Goal: Transaction & Acquisition: Book appointment/travel/reservation

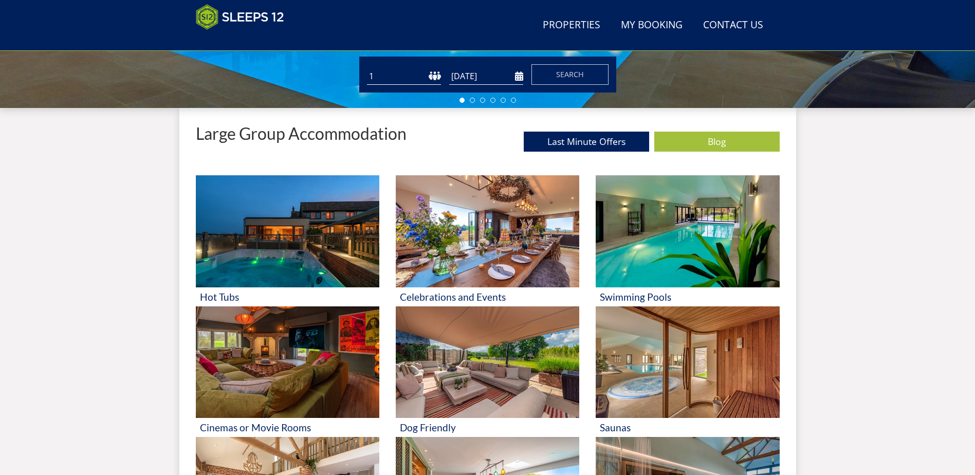
scroll to position [371, 0]
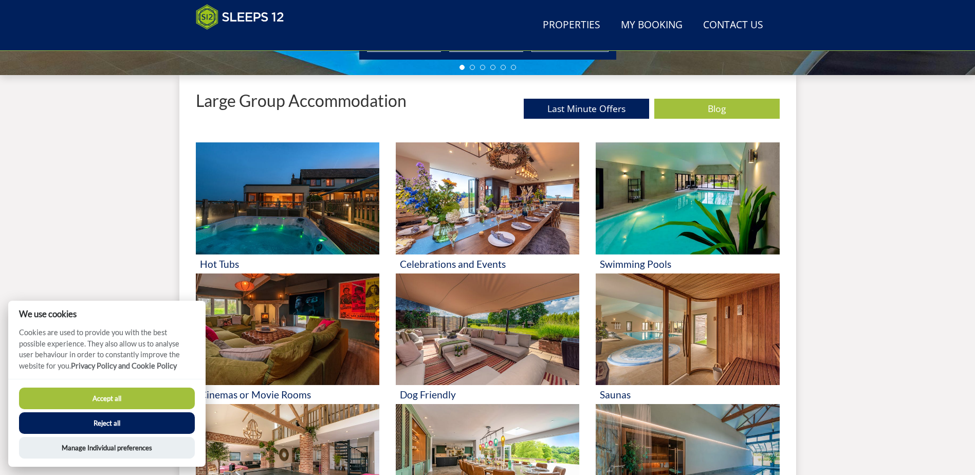
click at [90, 397] on button "Accept all" at bounding box center [107, 399] width 176 height 22
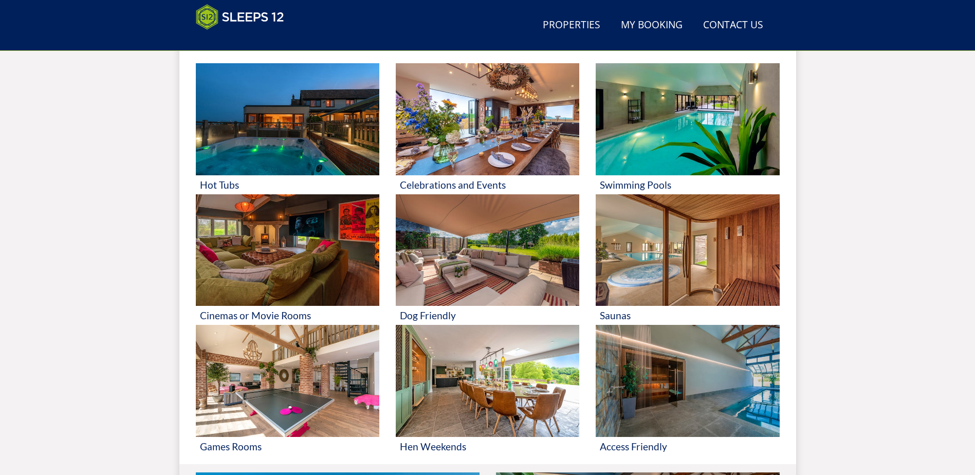
scroll to position [473, 0]
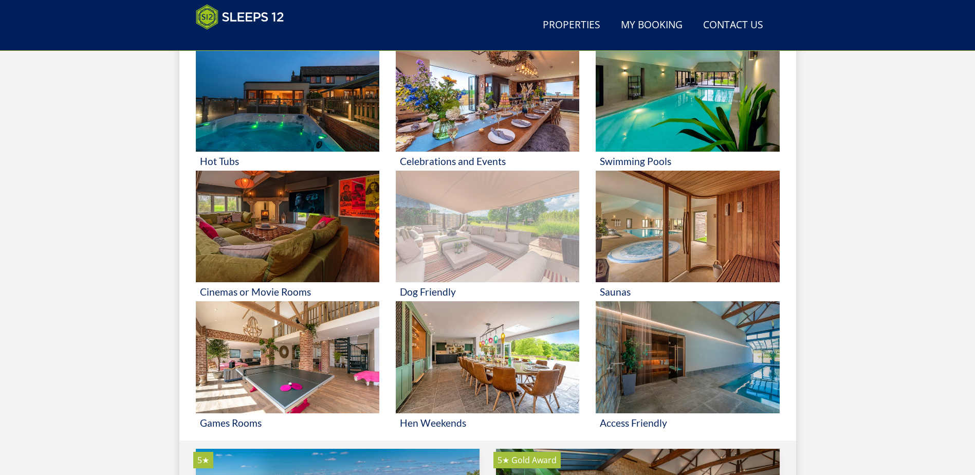
click at [451, 264] on img at bounding box center [488, 227] width 184 height 112
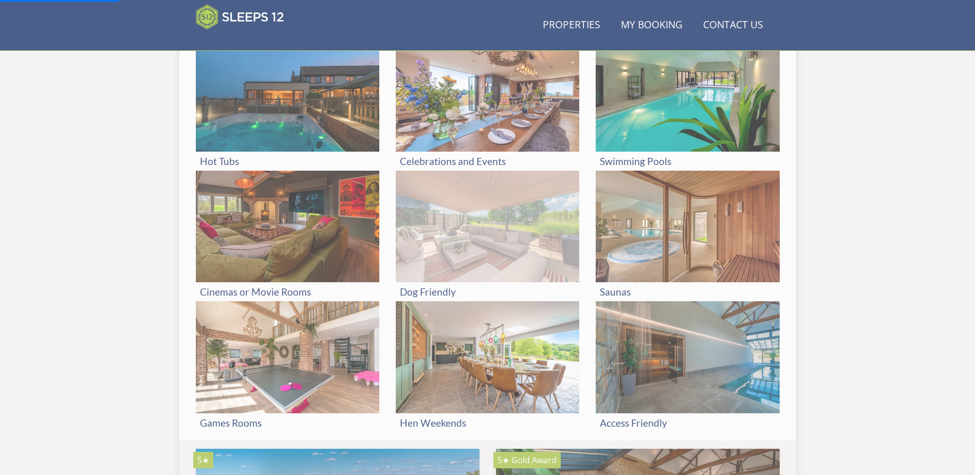
click at [475, 234] on img at bounding box center [488, 227] width 184 height 112
click at [441, 289] on h3 "Dog Friendly" at bounding box center [487, 291] width 175 height 11
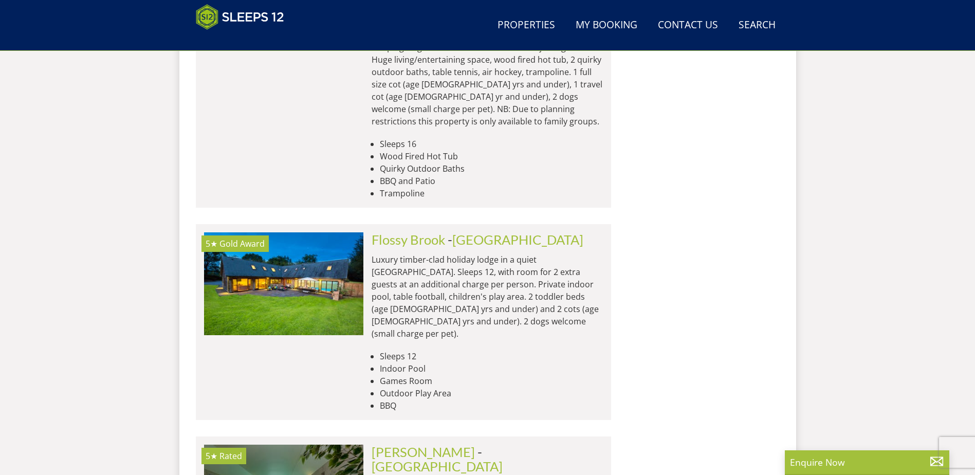
scroll to position [2687, 0]
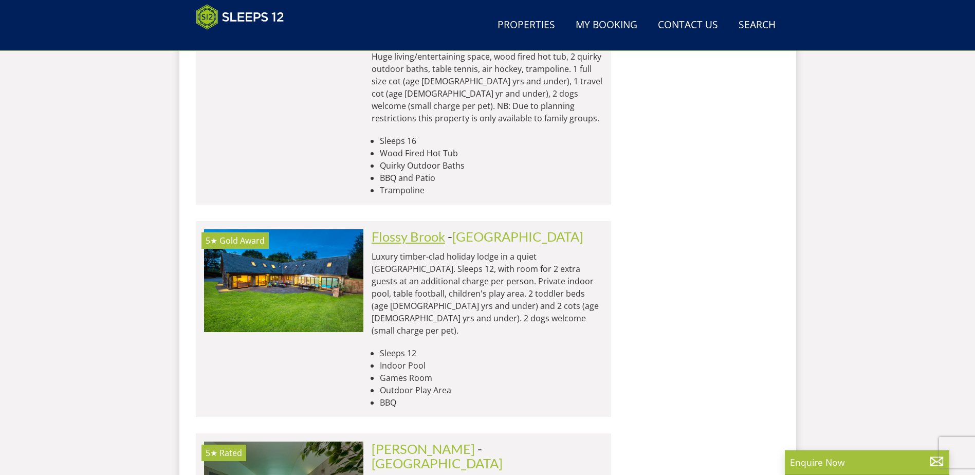
click at [432, 229] on link "Flossy Brook" at bounding box center [409, 236] width 74 height 15
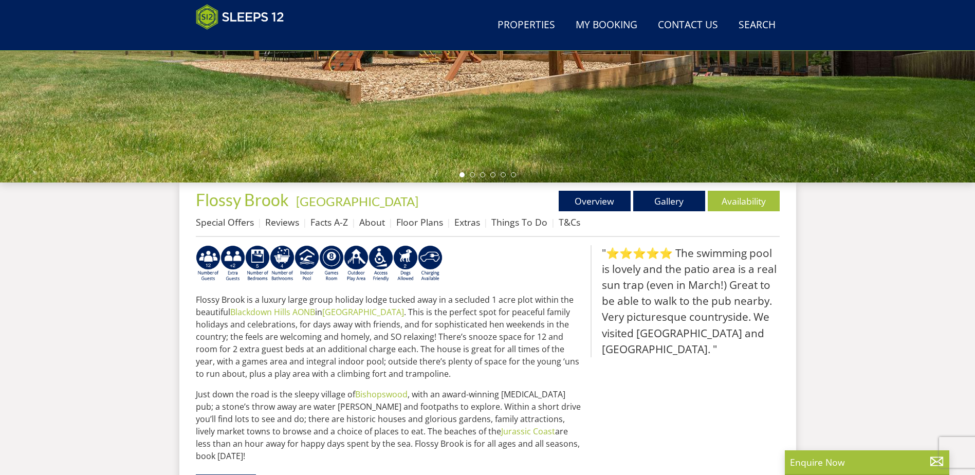
scroll to position [225, 0]
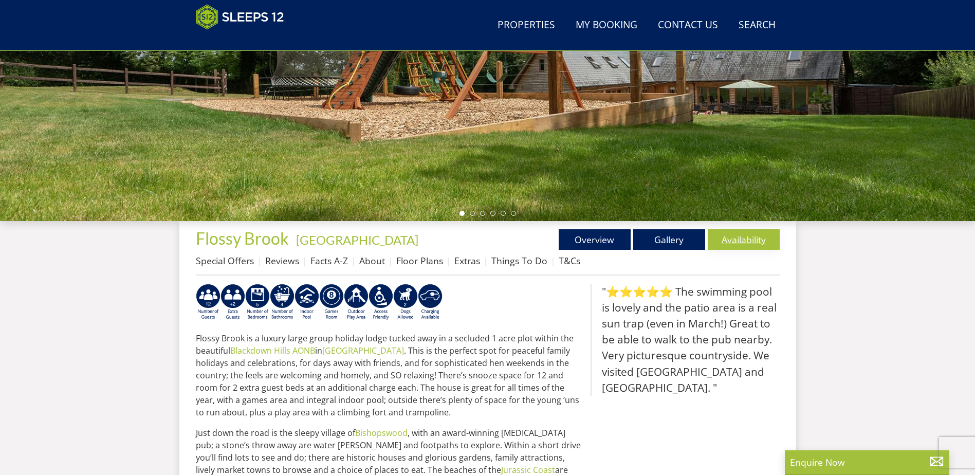
click at [735, 237] on link "Availability" at bounding box center [744, 239] width 72 height 21
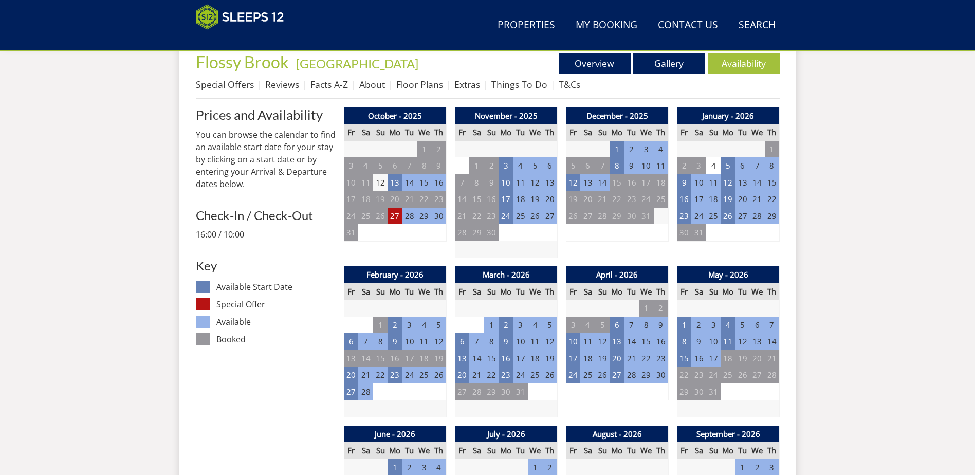
scroll to position [427, 0]
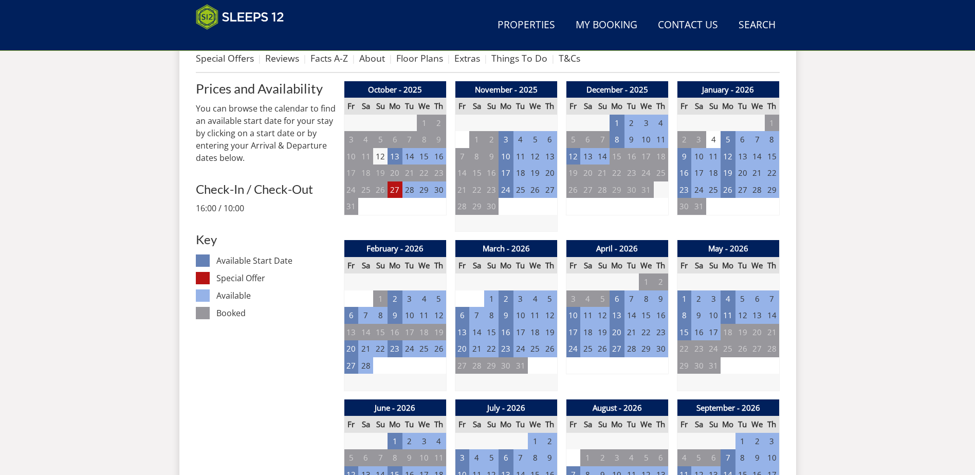
click at [414, 187] on td "28" at bounding box center [409, 189] width 14 height 17
click at [426, 190] on td "29" at bounding box center [424, 189] width 14 height 17
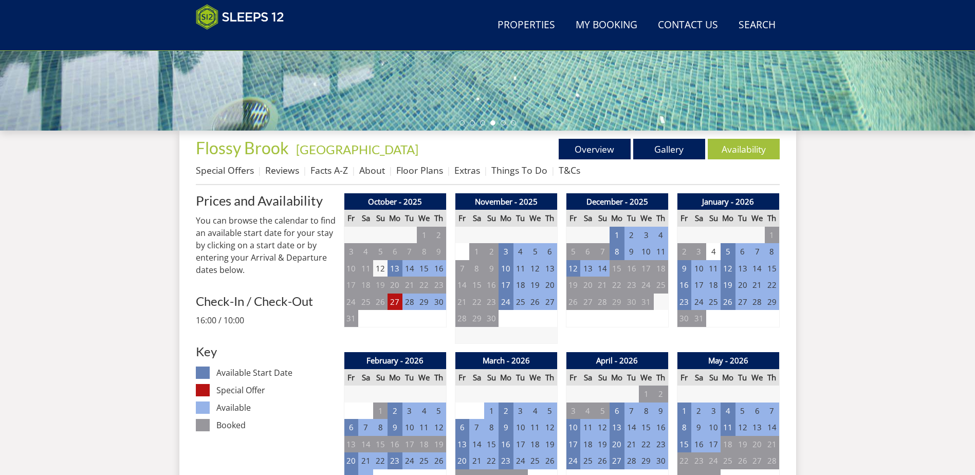
scroll to position [374, 0]
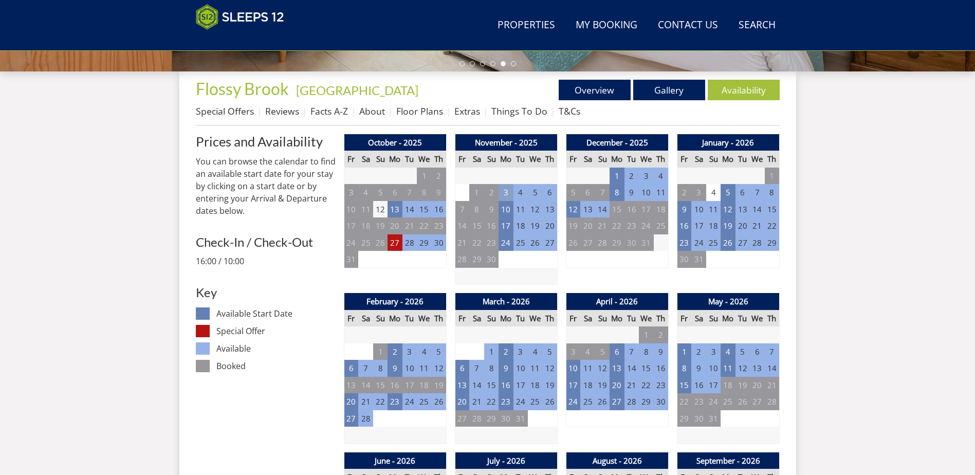
click at [509, 195] on td "3" at bounding box center [506, 192] width 14 height 17
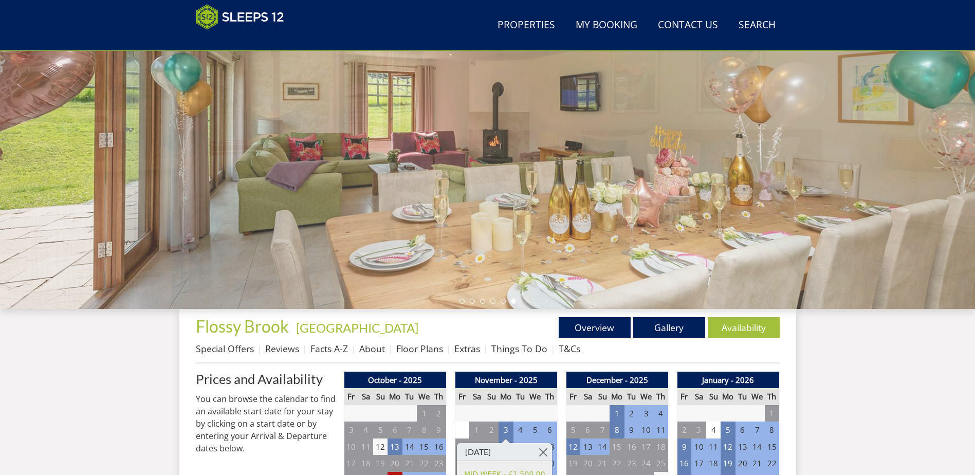
scroll to position [117, 0]
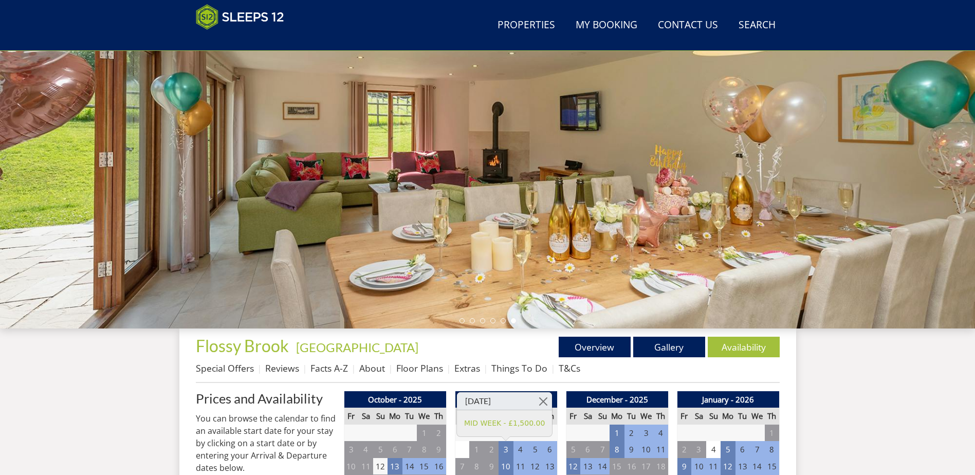
click at [946, 173] on div at bounding box center [487, 149] width 975 height 360
click at [473, 323] on li at bounding box center [472, 320] width 5 height 5
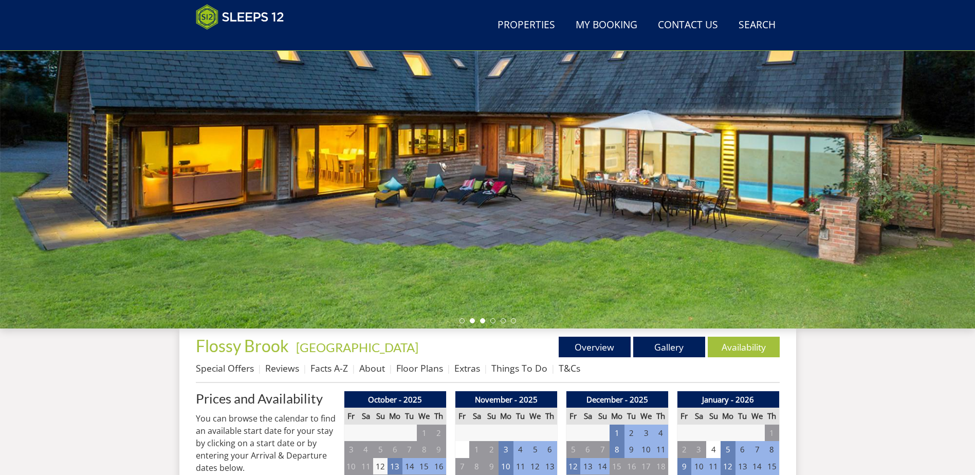
click at [483, 321] on li at bounding box center [482, 320] width 5 height 5
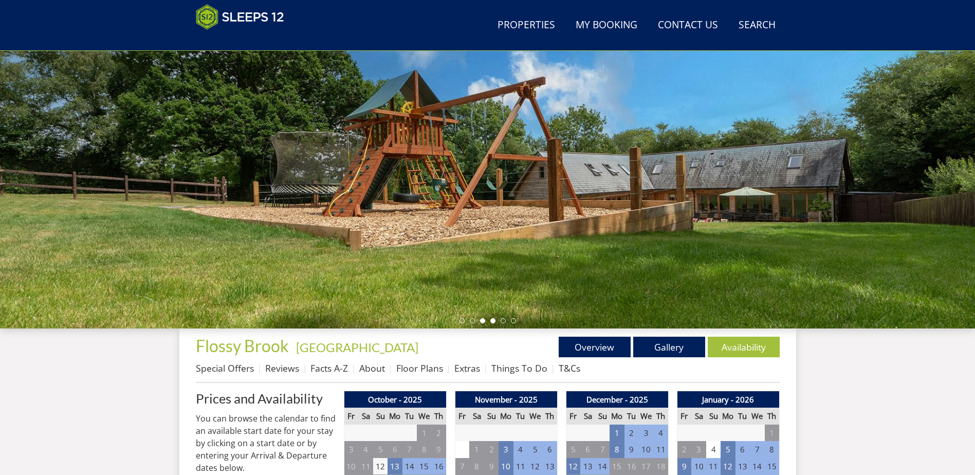
click at [492, 322] on li at bounding box center [492, 320] width 5 height 5
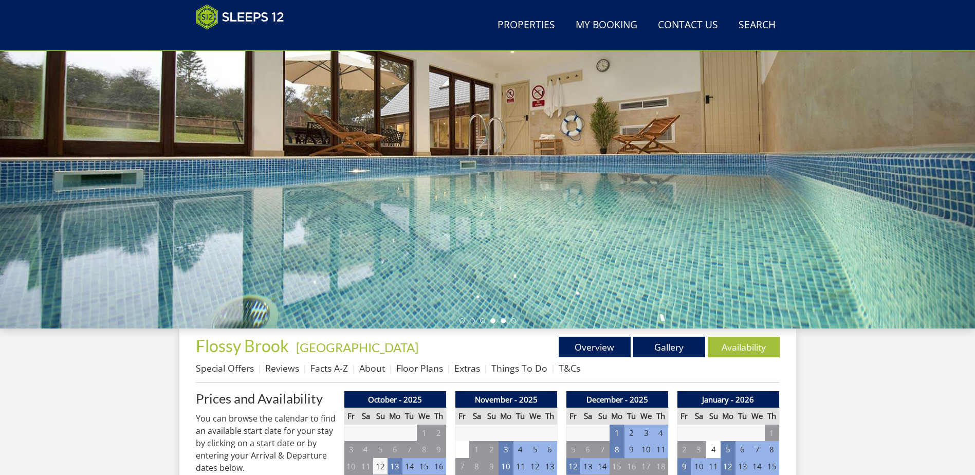
click at [505, 322] on li at bounding box center [503, 320] width 5 height 5
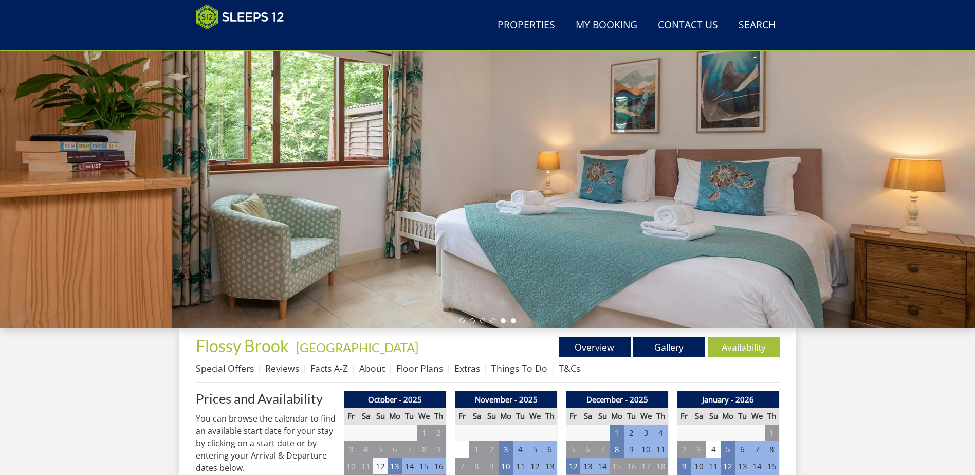
click at [514, 322] on li at bounding box center [513, 320] width 5 height 5
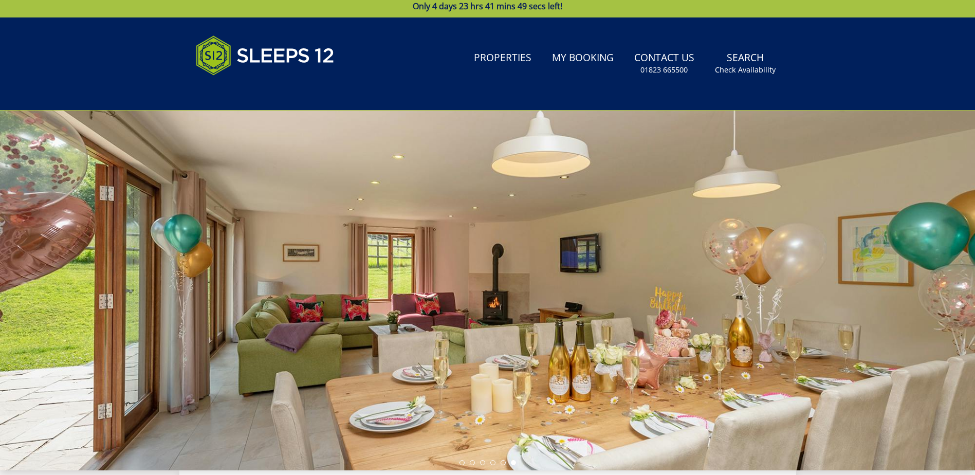
scroll to position [0, 0]
